Goal: Task Accomplishment & Management: Use online tool/utility

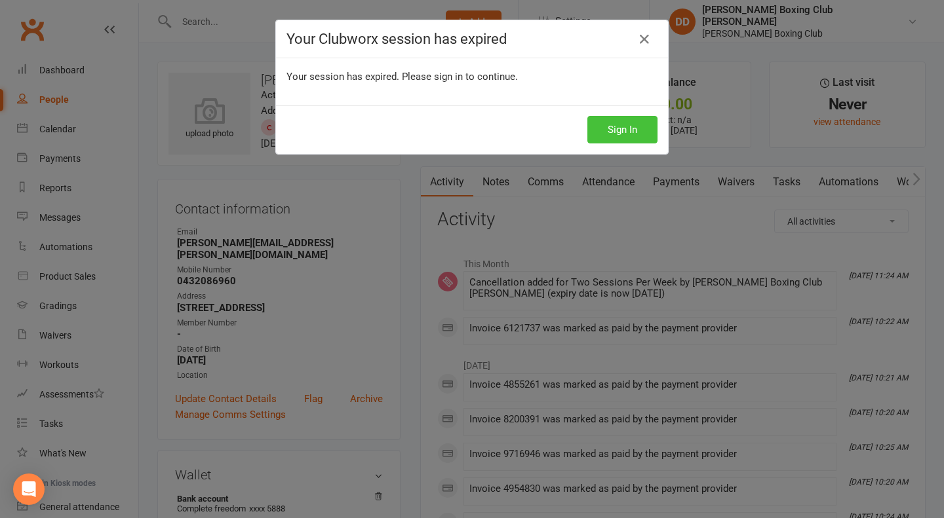
click at [611, 128] on button "Sign In" at bounding box center [622, 130] width 70 height 28
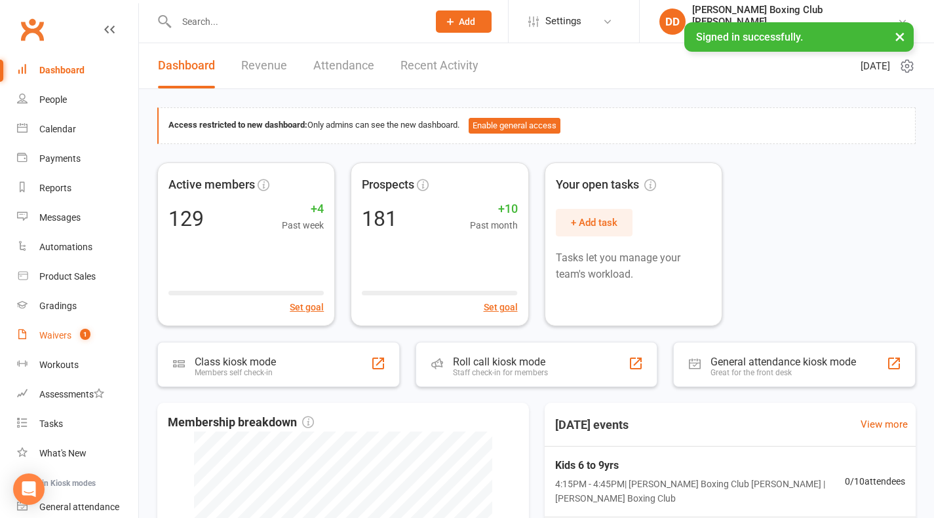
click at [41, 337] on div "Waivers" at bounding box center [55, 335] width 32 height 10
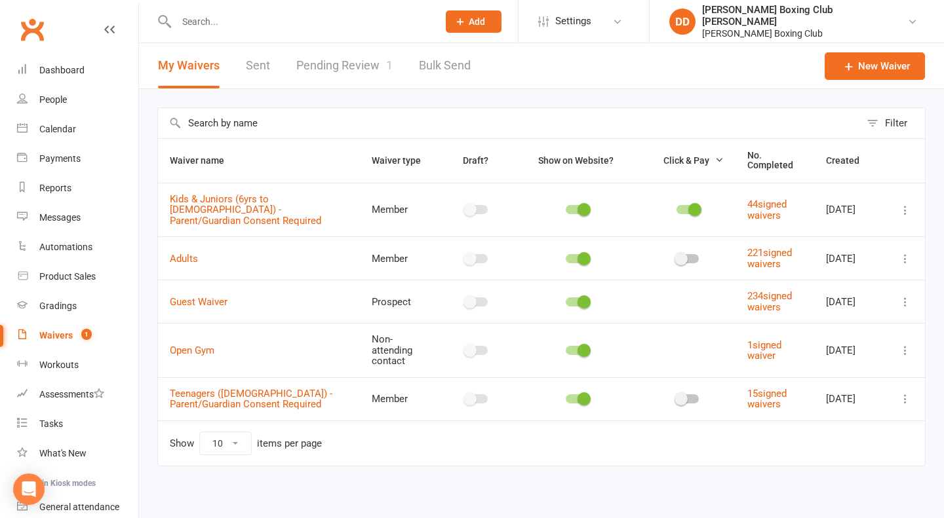
click at [60, 334] on div "Waivers" at bounding box center [55, 335] width 33 height 10
click at [60, 337] on div "Waivers" at bounding box center [55, 335] width 33 height 10
click at [56, 335] on div "Waivers" at bounding box center [55, 335] width 33 height 10
click at [327, 61] on link "Pending Review 1" at bounding box center [344, 65] width 96 height 45
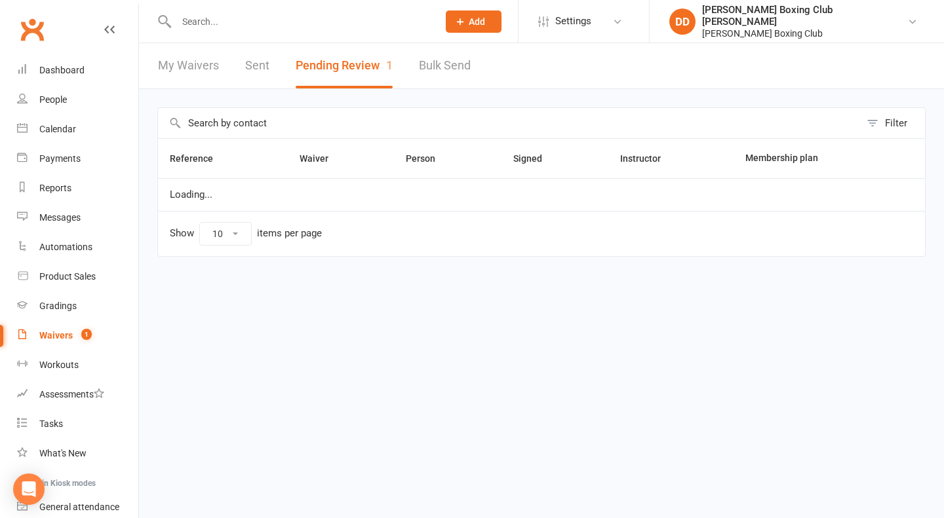
select select "50"
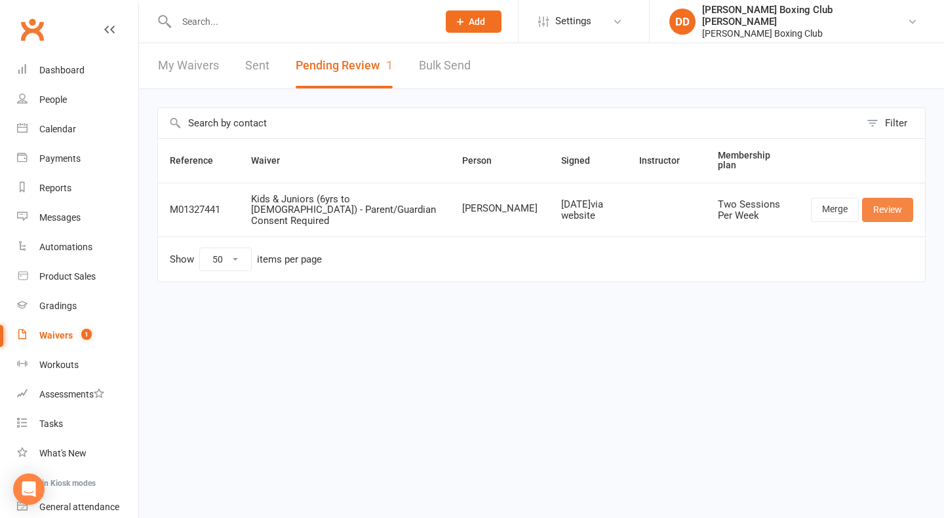
click at [887, 202] on link "Review" at bounding box center [887, 210] width 51 height 24
